Goal: Task Accomplishment & Management: Use online tool/utility

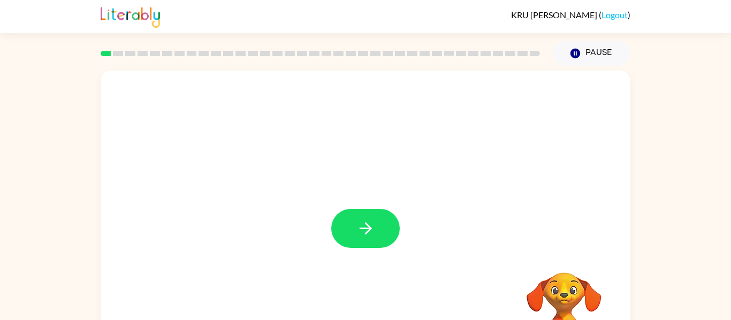
click at [419, 157] on div at bounding box center [366, 223] width 530 height 305
click at [359, 236] on icon "button" at bounding box center [365, 228] width 19 height 19
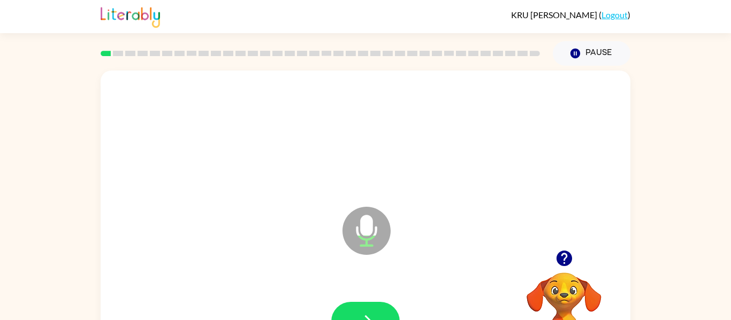
click at [360, 238] on icon "Microphone The Microphone is here when it is your turn to talk" at bounding box center [420, 244] width 160 height 80
click at [348, 308] on button "button" at bounding box center [365, 321] width 68 height 39
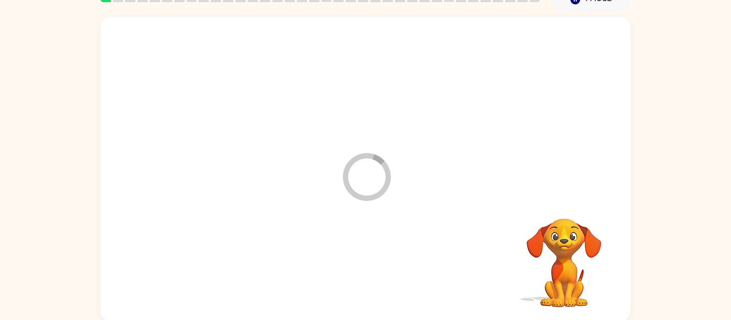
scroll to position [56, 0]
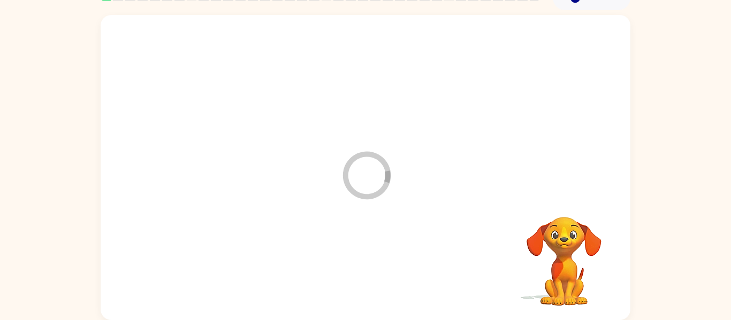
click at [343, 273] on div at bounding box center [365, 267] width 508 height 88
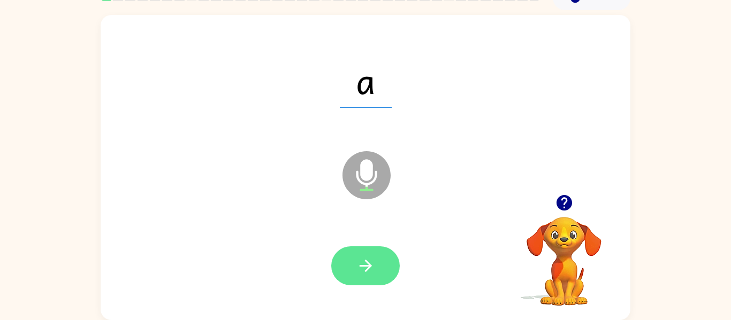
click at [354, 254] on button "button" at bounding box center [365, 266] width 68 height 39
click at [344, 269] on button "button" at bounding box center [365, 266] width 68 height 39
click at [379, 271] on button "button" at bounding box center [365, 266] width 68 height 39
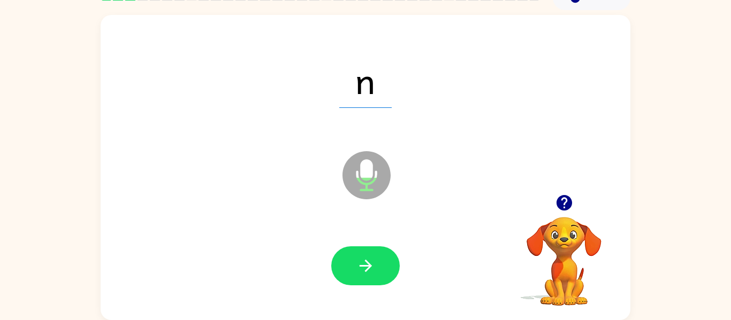
click at [372, 275] on div at bounding box center [365, 266] width 68 height 39
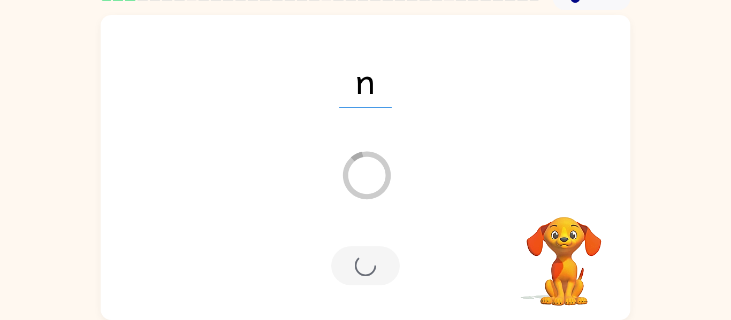
click at [714, 318] on div "n Loader Your response is being sent to our graders Your browser must support p…" at bounding box center [365, 165] width 731 height 310
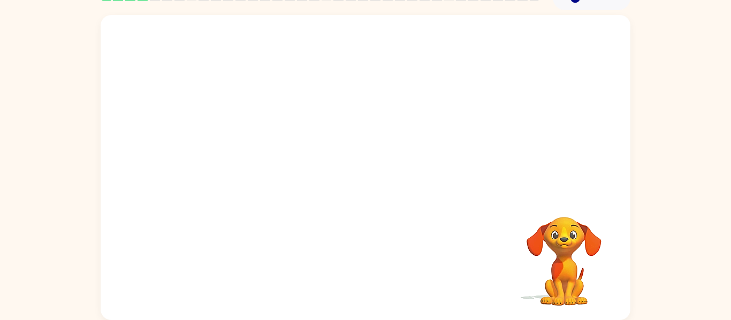
click at [713, 320] on div "Your browser must support playing .mp4 files to use Literably. Please try using…" at bounding box center [365, 165] width 731 height 310
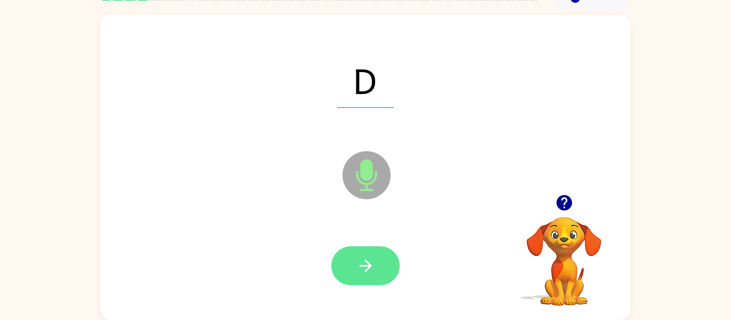
click at [352, 270] on button "button" at bounding box center [365, 266] width 68 height 39
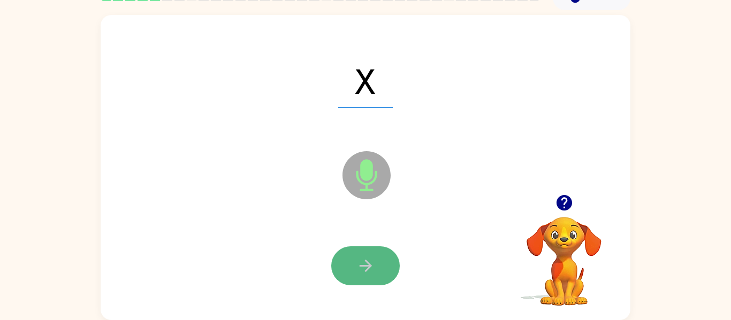
click at [351, 270] on button "button" at bounding box center [365, 266] width 68 height 39
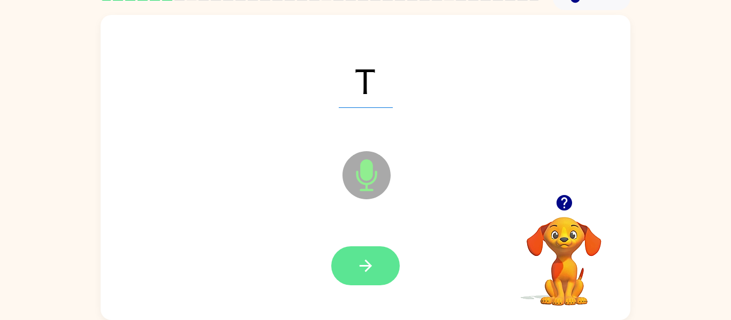
click at [348, 262] on button "button" at bounding box center [365, 266] width 68 height 39
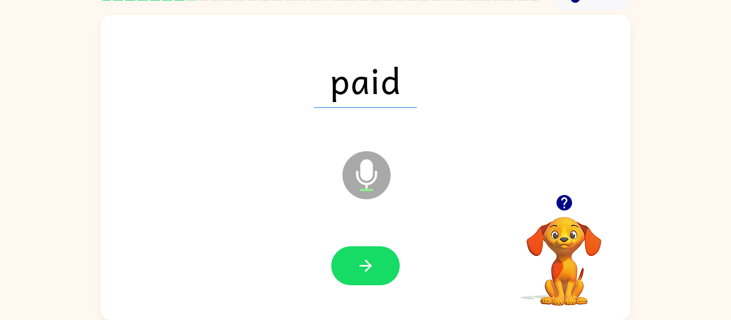
click at [692, 320] on div "paid Microphone The Microphone is here when it is your turn to talk Your browse…" at bounding box center [365, 165] width 731 height 310
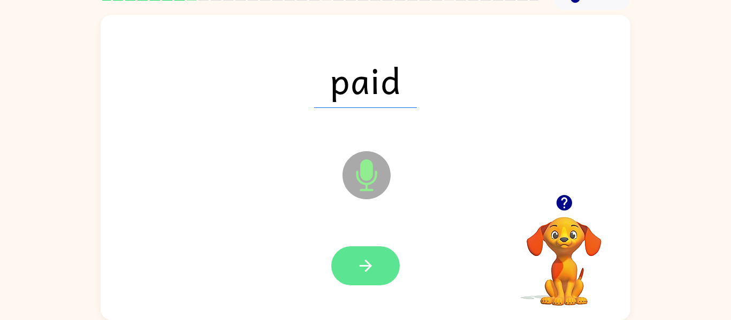
click at [389, 277] on button "button" at bounding box center [365, 266] width 68 height 39
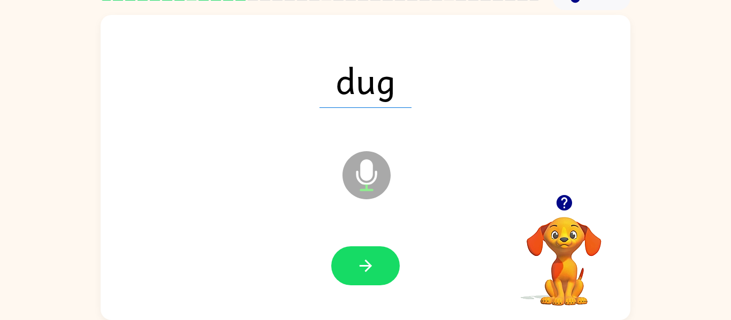
click at [371, 233] on div at bounding box center [365, 267] width 508 height 88
click at [332, 263] on button "button" at bounding box center [365, 266] width 68 height 39
click at [359, 268] on div at bounding box center [365, 266] width 68 height 39
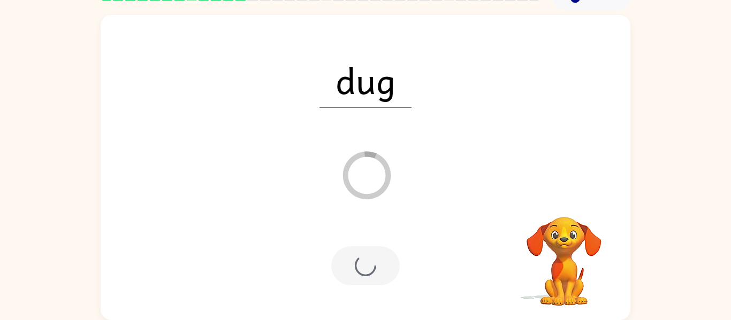
click at [360, 264] on div at bounding box center [365, 266] width 68 height 39
click at [363, 269] on div at bounding box center [365, 266] width 68 height 39
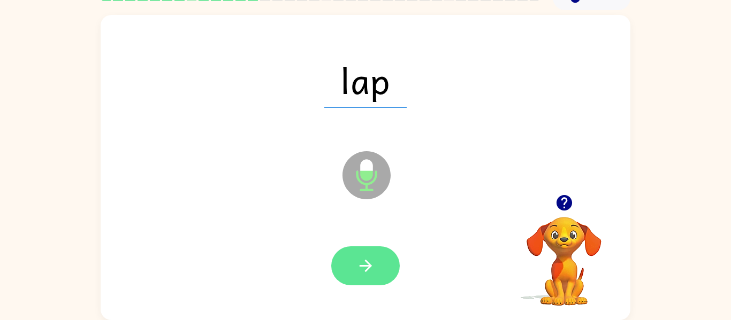
click at [359, 260] on icon "button" at bounding box center [365, 266] width 19 height 19
click at [372, 264] on icon "button" at bounding box center [365, 266] width 19 height 19
click at [344, 251] on button "button" at bounding box center [365, 266] width 68 height 39
click at [379, 247] on button "button" at bounding box center [365, 266] width 68 height 39
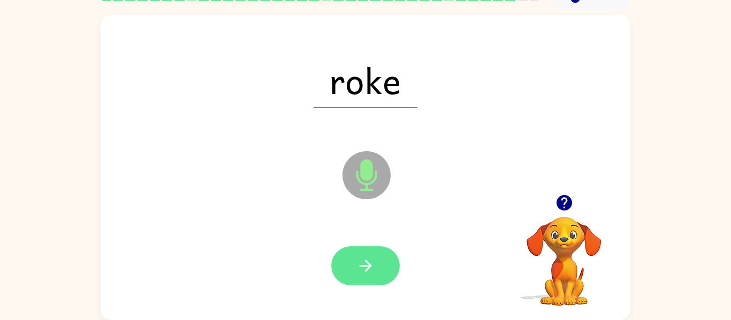
click at [389, 257] on button "button" at bounding box center [365, 266] width 68 height 39
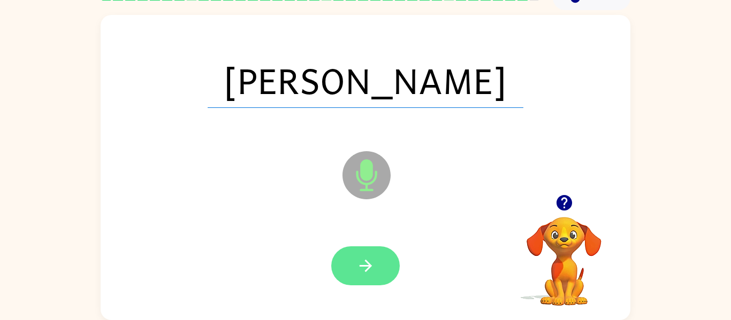
click at [351, 261] on button "button" at bounding box center [365, 266] width 68 height 39
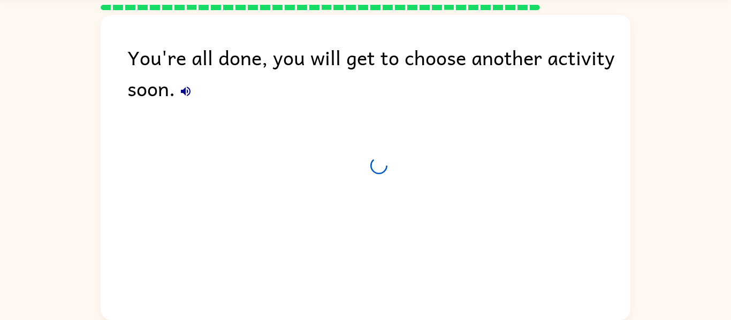
scroll to position [36, 0]
